Goal: Navigation & Orientation: Find specific page/section

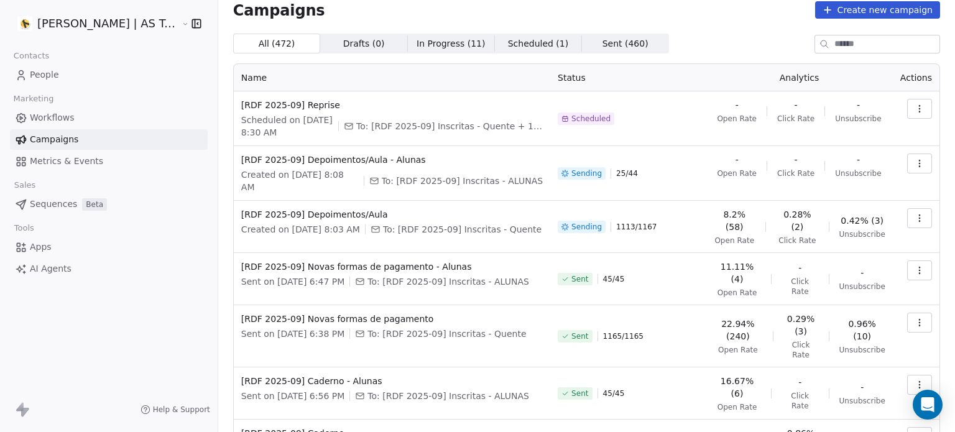
scroll to position [200, 0]
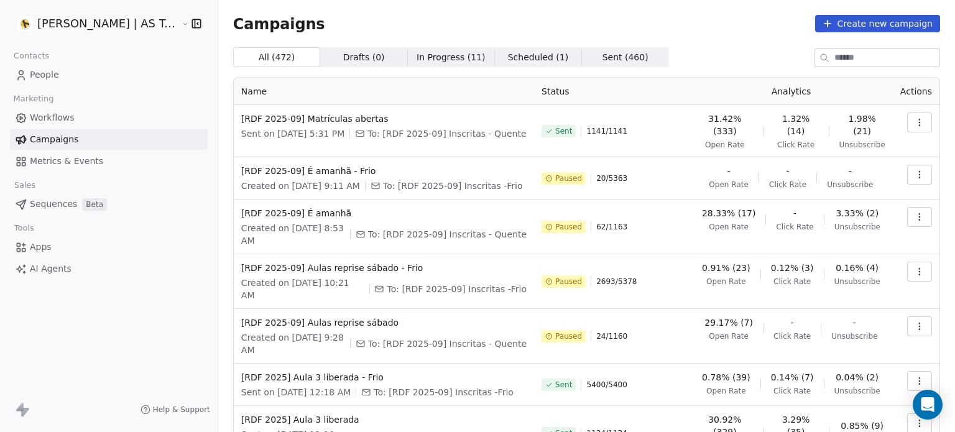
scroll to position [148, 0]
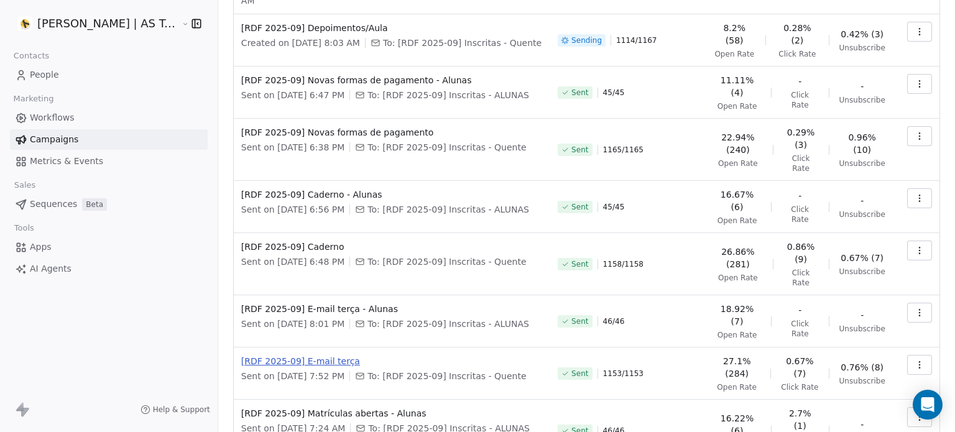
scroll to position [0, 0]
